Goal: Information Seeking & Learning: Learn about a topic

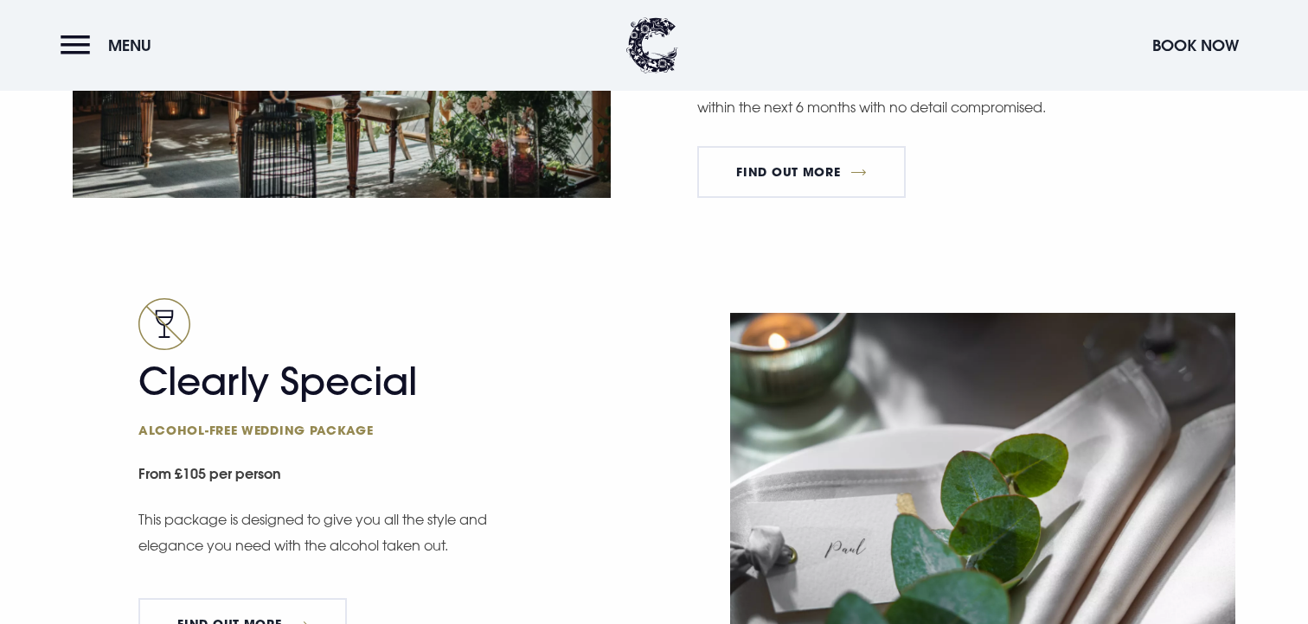
scroll to position [3353, 0]
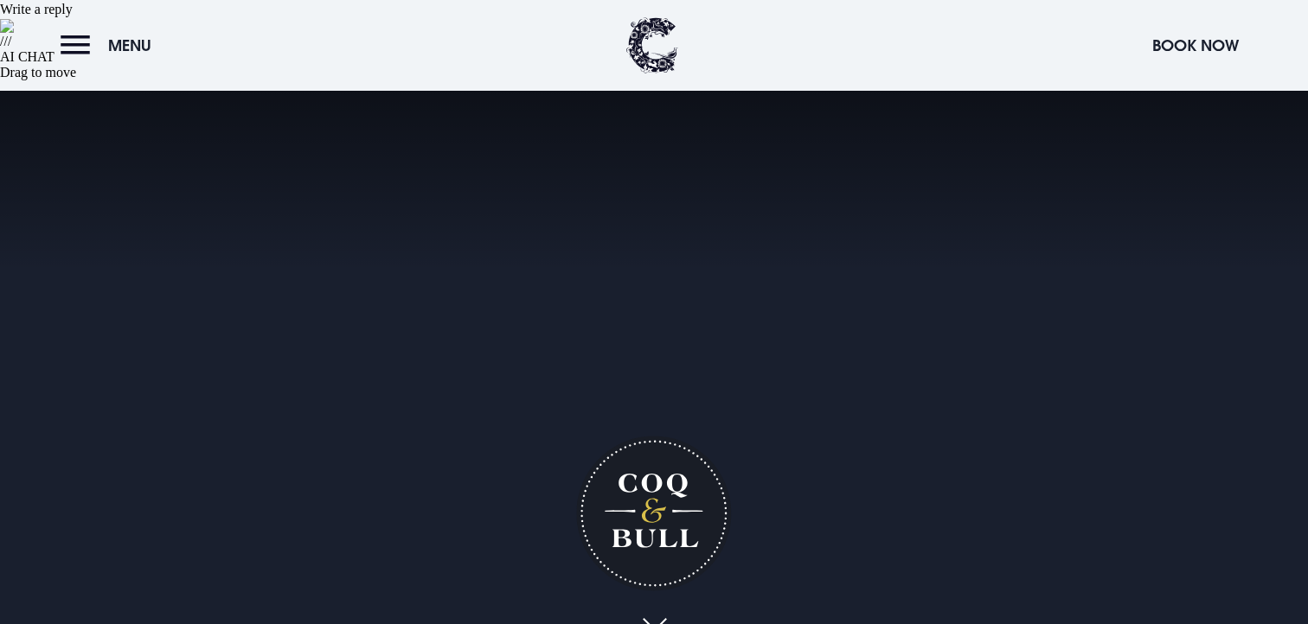
scroll to position [552, 0]
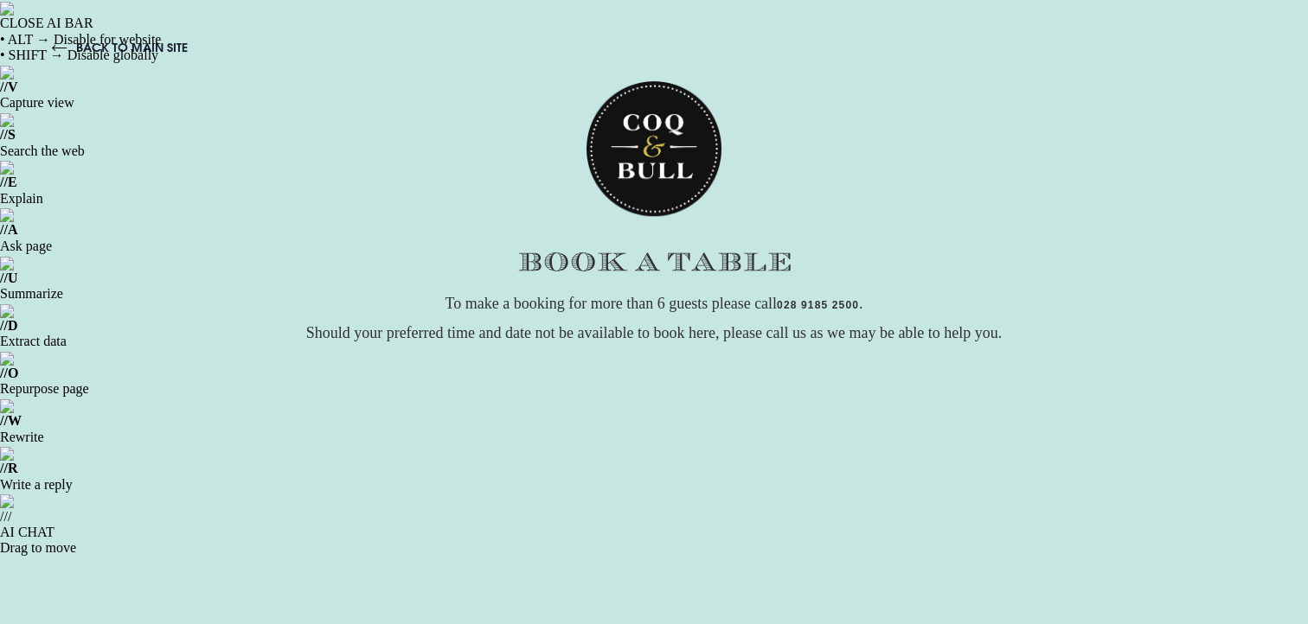
scroll to position [470, 0]
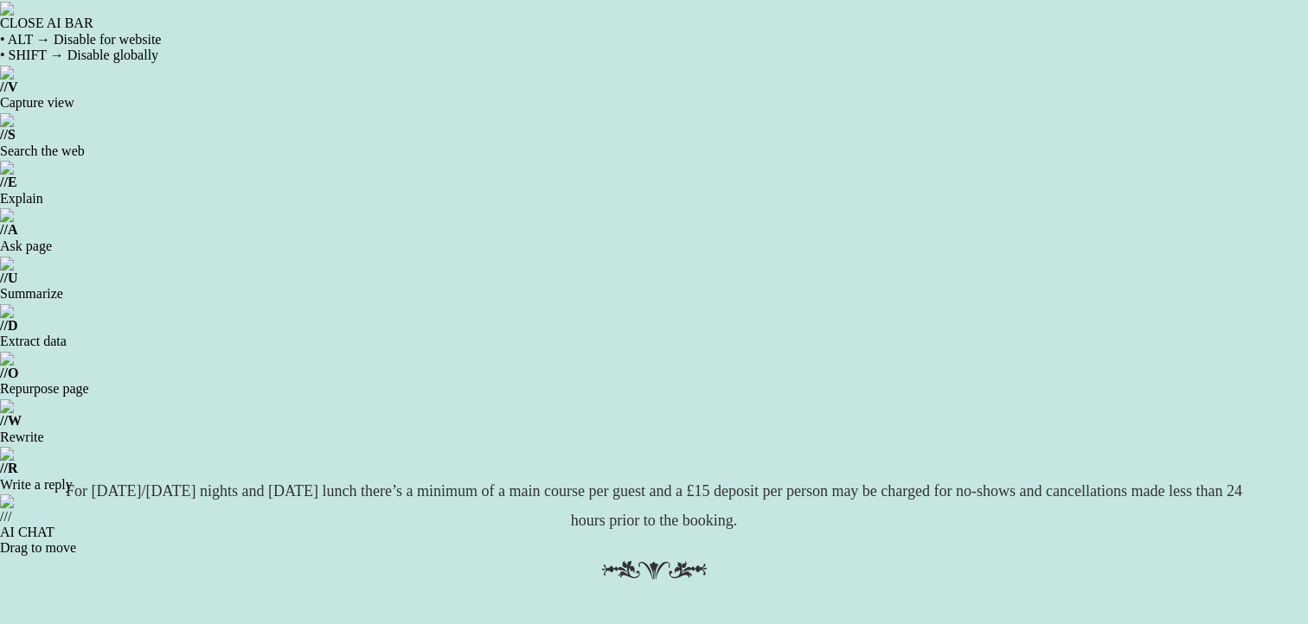
click at [607, 502] on p "For Friday/Saturday nights and Sunday lunch there’s a minimum of a main course …" at bounding box center [653, 506] width 1211 height 59
click at [644, 492] on p "For Friday/Saturday nights and Sunday lunch there’s a minimum of a main course …" at bounding box center [653, 506] width 1211 height 59
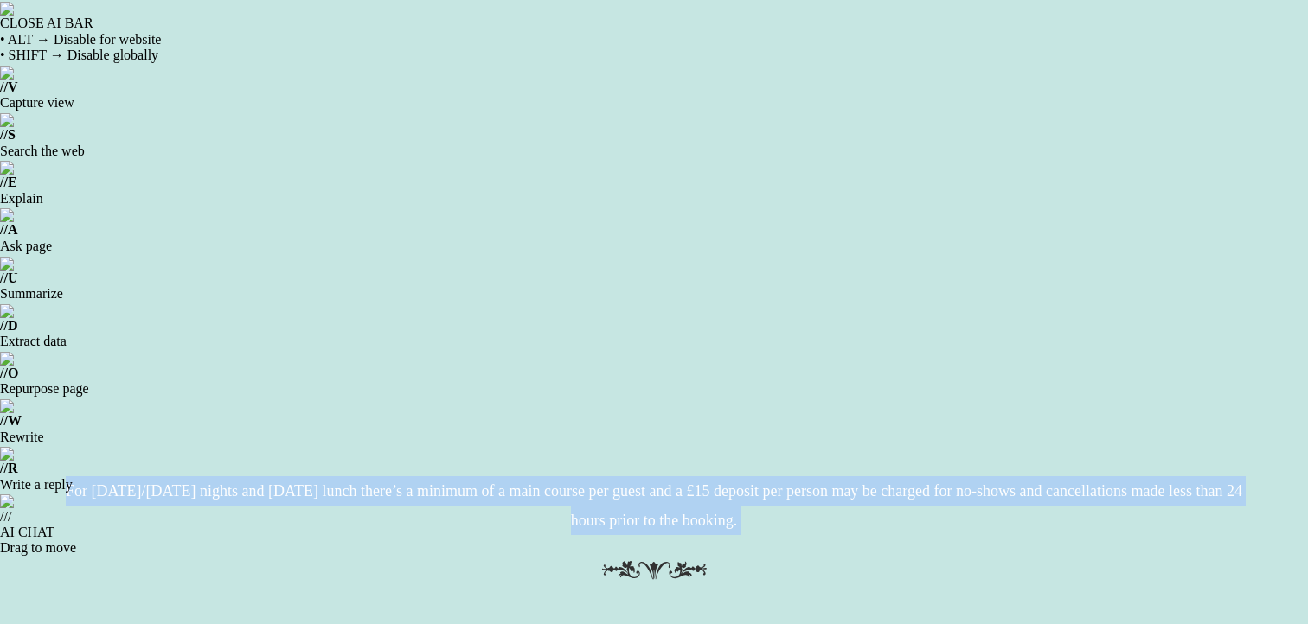
click at [644, 492] on p "For Friday/Saturday nights and Sunday lunch there’s a minimum of a main course …" at bounding box center [653, 506] width 1211 height 59
copy p "For Friday/Saturday nights and Sunday lunch there’s a minimum of a main course …"
